Goal: Find specific page/section: Find specific page/section

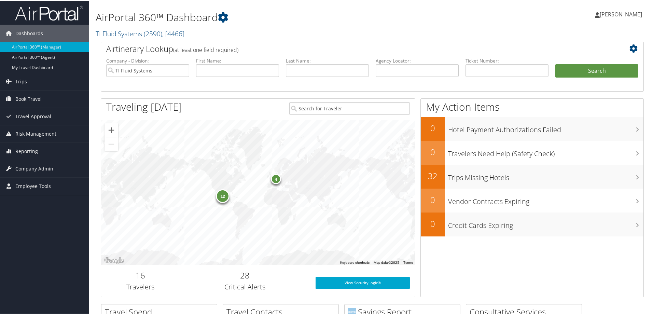
click at [288, 28] on h2 "TI Fluid Systems ( 2590 ) , [ 4466 ]" at bounding box center [280, 33] width 369 height 12
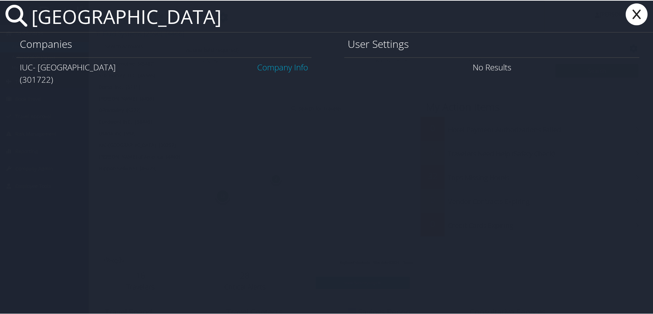
drag, startPoint x: 227, startPoint y: 22, endPoint x: 9, endPoint y: 6, distance: 218.7
click at [9, 6] on div "university of akron" at bounding box center [328, 16] width 656 height 32
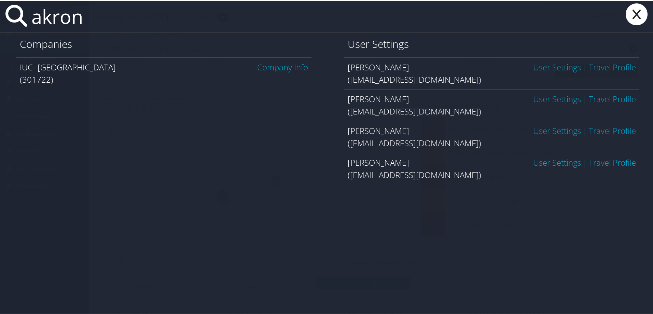
type input "akron"
drag, startPoint x: 51, startPoint y: 80, endPoint x: 21, endPoint y: 79, distance: 29.4
click at [21, 79] on div "(301722)" at bounding box center [164, 79] width 288 height 12
copy div "301722"
click at [635, 8] on icon at bounding box center [636, 14] width 27 height 22
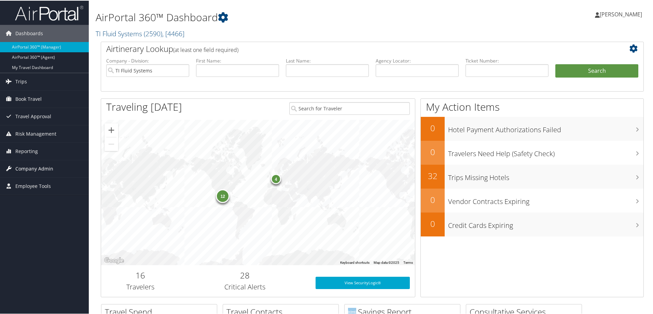
click at [31, 168] on span "Company Admin" at bounding box center [34, 167] width 38 height 17
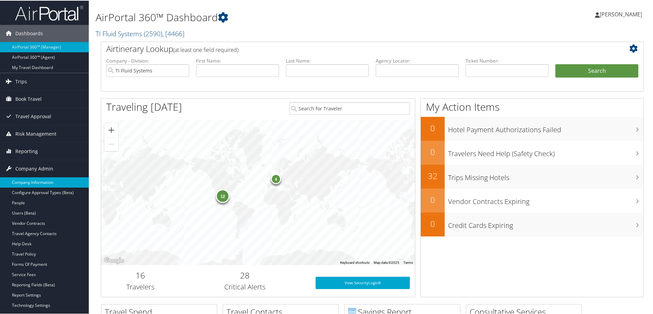
click at [30, 178] on link "Company Information" at bounding box center [44, 182] width 89 height 10
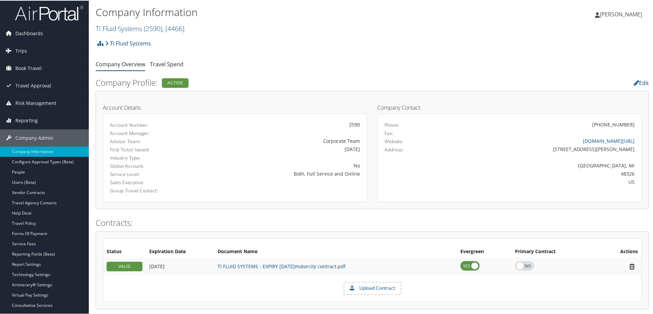
click at [126, 27] on link "TI Fluid Systems ( 2590 ) , [ 4466 ]" at bounding box center [140, 27] width 89 height 9
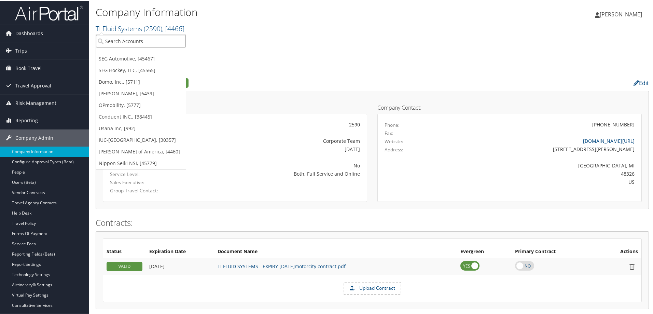
click at [131, 41] on input "search" at bounding box center [141, 40] width 90 height 13
paste input "301722"
type input "301722"
click at [164, 52] on div "IUC- University of Akron (301722), [41355]" at bounding box center [157, 53] width 131 height 6
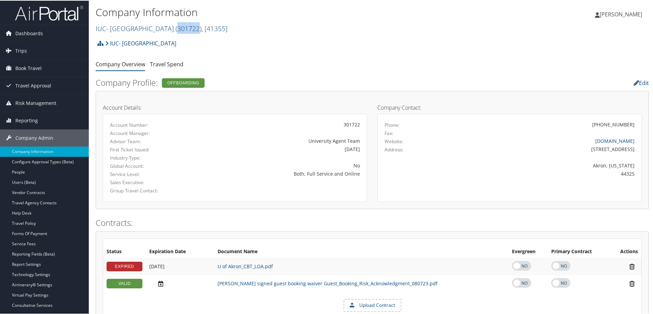
drag, startPoint x: 190, startPoint y: 28, endPoint x: 170, endPoint y: 28, distance: 19.5
click at [175, 28] on span "( 301722 )" at bounding box center [188, 27] width 26 height 9
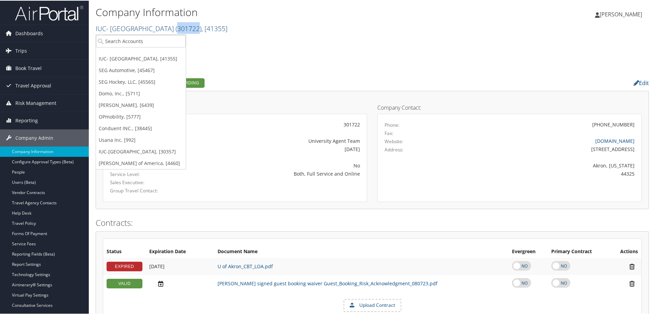
copy span "301722"
click at [226, 44] on div "IUC- [GEOGRAPHIC_DATA] Account Structure IUC- [GEOGRAPHIC_DATA] (301722) OFFBOA…" at bounding box center [372, 45] width 553 height 18
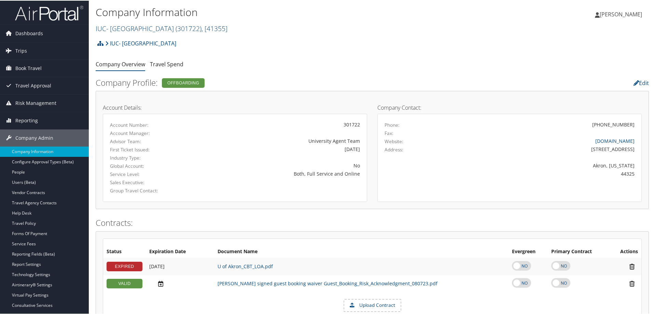
drag, startPoint x: 95, startPoint y: 27, endPoint x: 165, endPoint y: 30, distance: 69.7
click at [165, 30] on div "Company Information IUC- [GEOGRAPHIC_DATA] ( 301722 ) , [ 41355 ] IUC- Universi…" at bounding box center [372, 18] width 567 height 36
copy link "IUC- [GEOGRAPHIC_DATA]"
drag, startPoint x: 191, startPoint y: 27, endPoint x: 169, endPoint y: 27, distance: 22.5
click at [175, 27] on span "( 301722 )" at bounding box center [188, 27] width 26 height 9
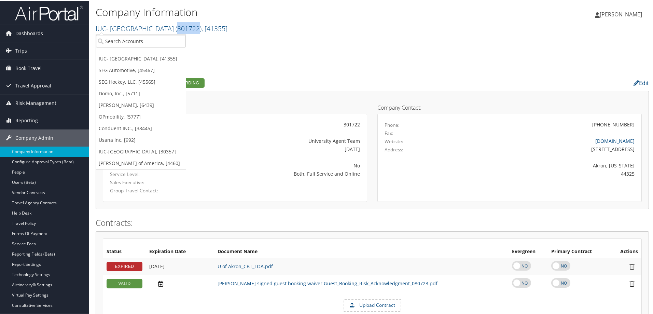
copy span "301722"
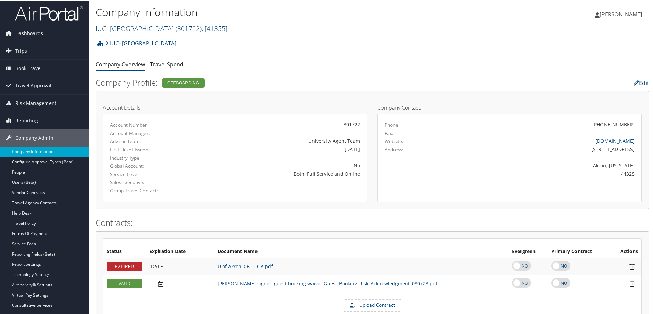
drag, startPoint x: 164, startPoint y: 29, endPoint x: 110, endPoint y: 30, distance: 53.6
click at [110, 30] on link "IUC- [GEOGRAPHIC_DATA] ( 301722 ) , [ 41355 ]" at bounding box center [162, 27] width 132 height 9
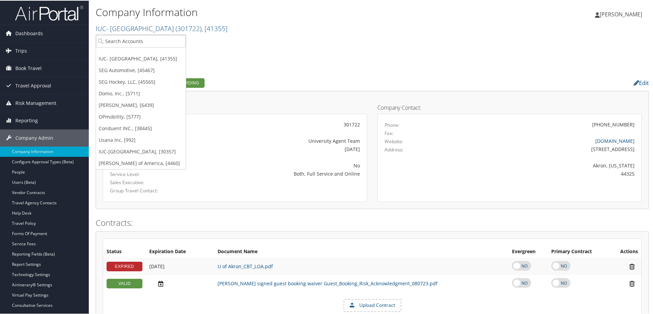
copy link "[GEOGRAPHIC_DATA]"
